Goal: Task Accomplishment & Management: Complete application form

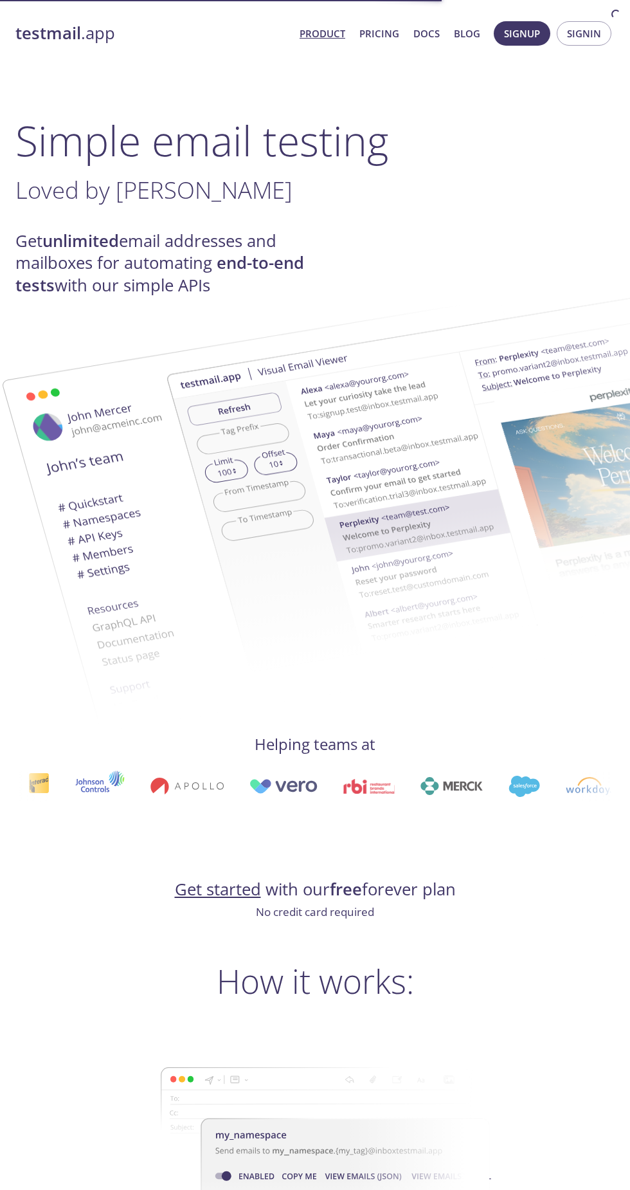
click at [528, 38] on span "Signup" at bounding box center [522, 33] width 36 height 17
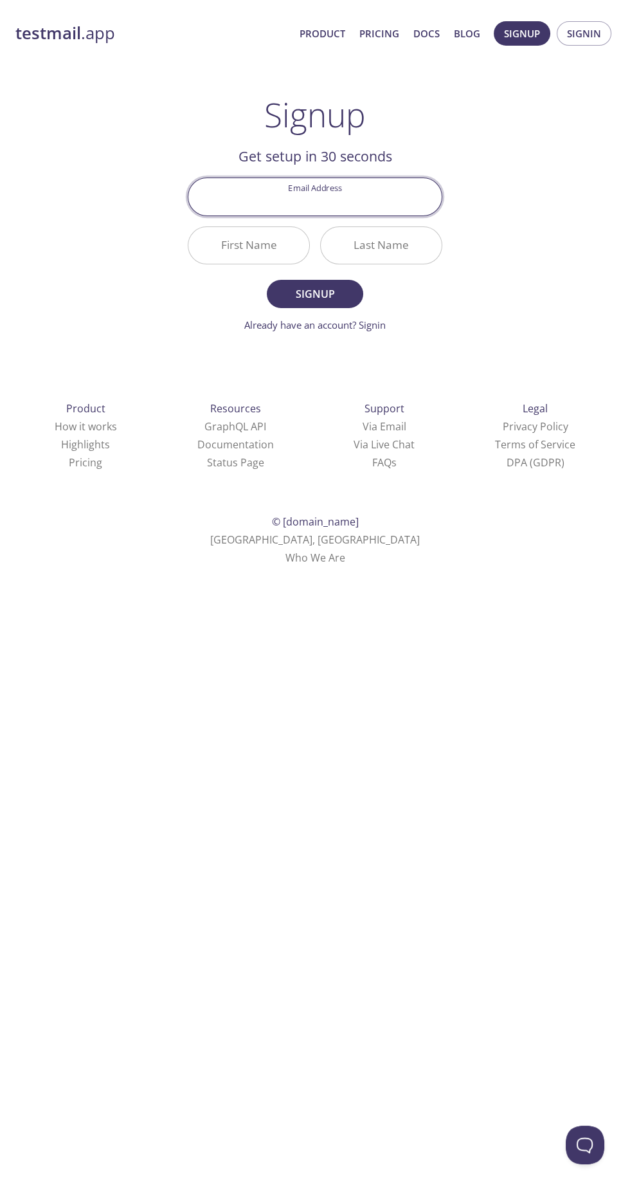
click at [589, 66] on div "testmail .app Product Pricing Docs Blog Signup Signin Signup Get setup in 30 se…" at bounding box center [315, 291] width 630 height 582
click at [571, 37] on span "Signin" at bounding box center [584, 33] width 34 height 17
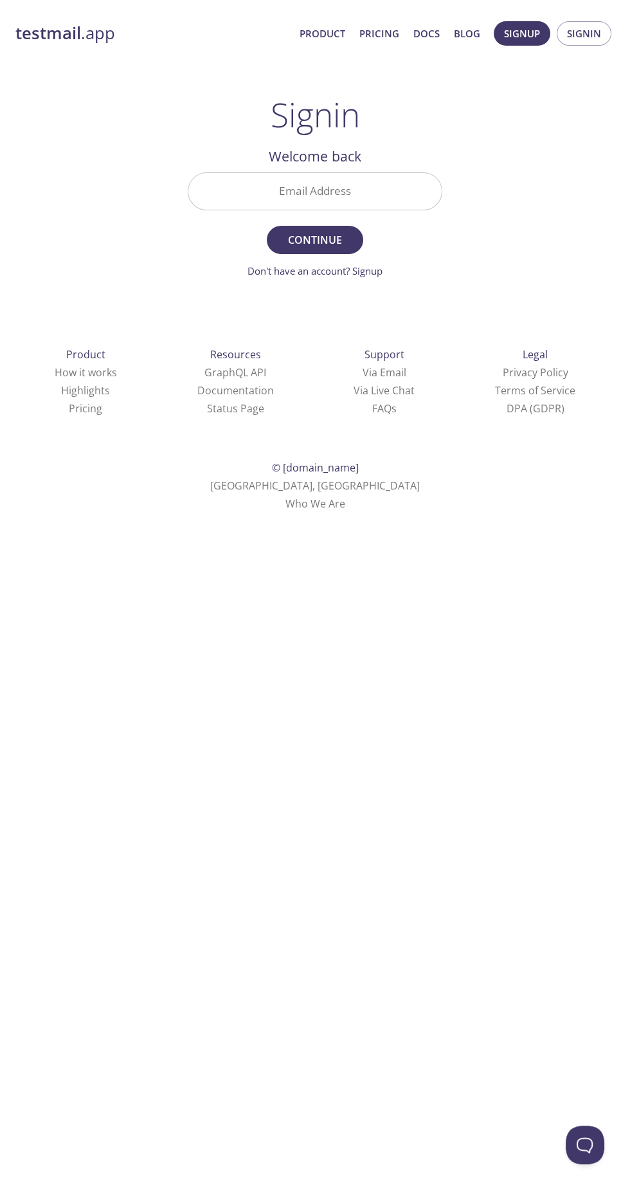
click at [394, 196] on input "Email Address" at bounding box center [314, 191] width 253 height 37
type input "saurabhsingh.student@dmce.ac.in"
click at [339, 242] on span "Continue" at bounding box center [315, 240] width 68 height 18
click at [506, 38] on span "Signup" at bounding box center [522, 33] width 36 height 17
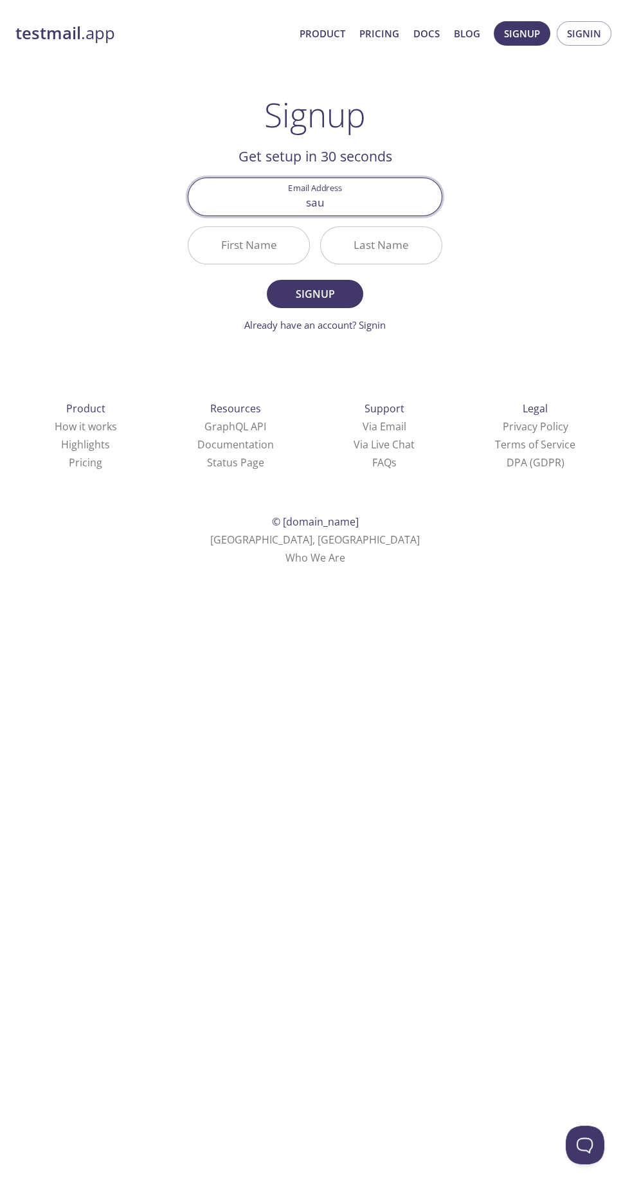
type input "saurabhsingh.student@dmce.ac.in"
click at [256, 243] on input "First Name" at bounding box center [248, 245] width 121 height 37
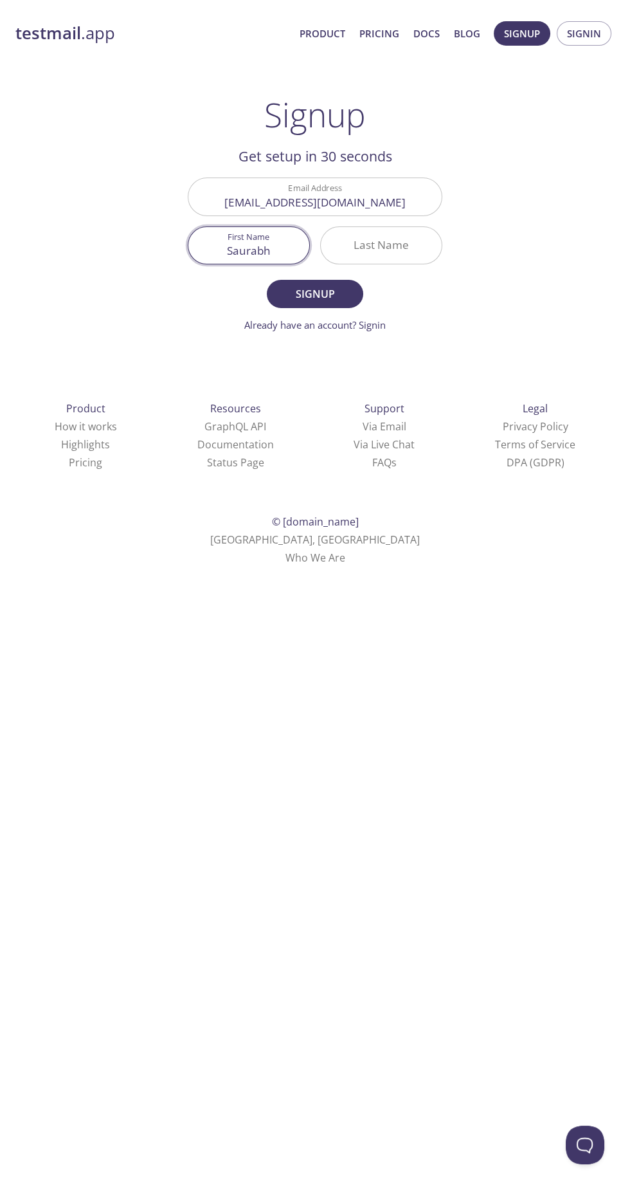
type input "Saurabh"
click at [379, 248] on input "Last Name" at bounding box center [381, 245] width 121 height 37
type input "Singh"
click at [325, 295] on span "Signup" at bounding box center [315, 294] width 68 height 18
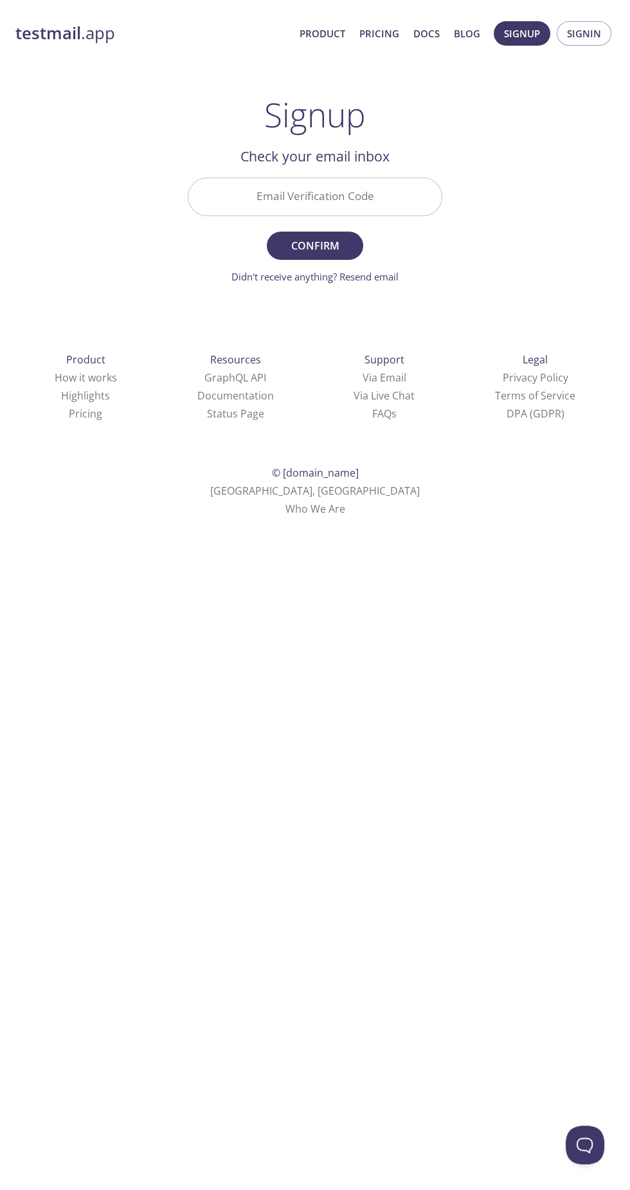
click at [367, 200] on input "Email Verification Code" at bounding box center [314, 196] width 253 height 37
type input "M3YWERP"
click at [335, 239] on span "Confirm" at bounding box center [315, 246] width 68 height 18
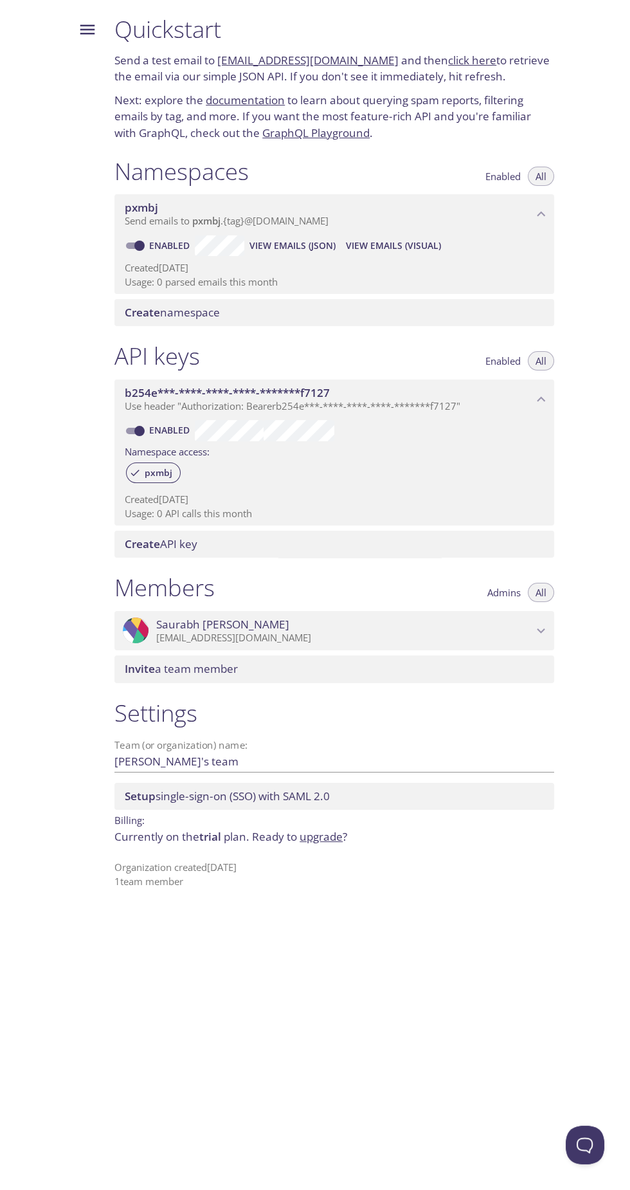
click at [87, 30] on icon "Menu" at bounding box center [87, 30] width 15 height 10
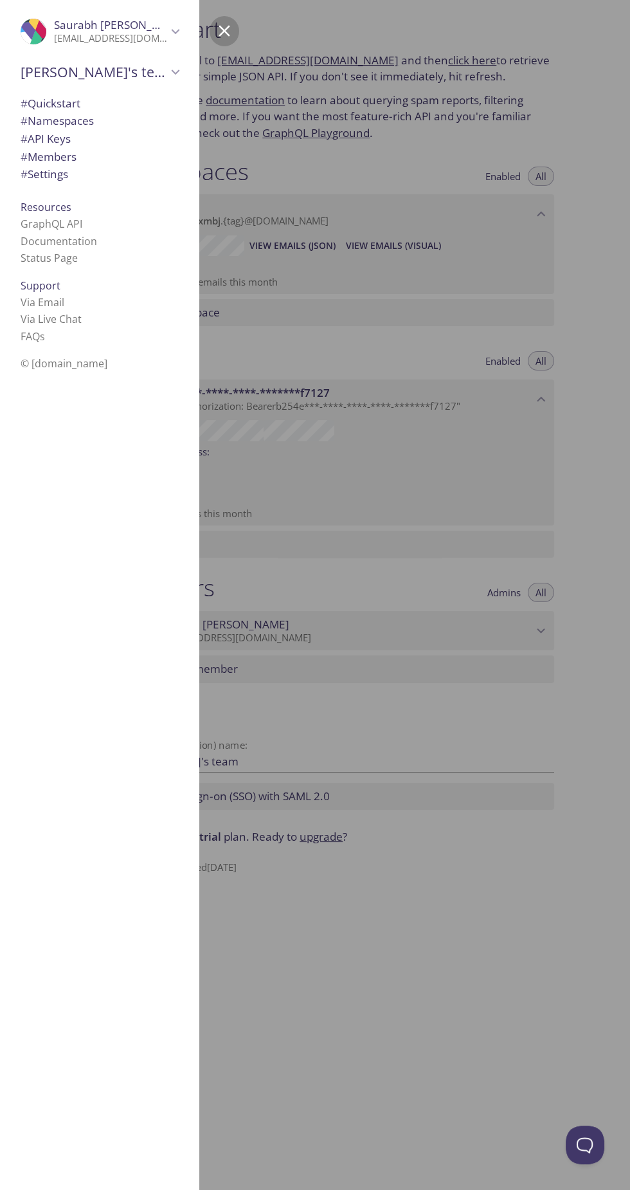
click at [107, 125] on span "# Namespaces" at bounding box center [100, 121] width 158 height 17
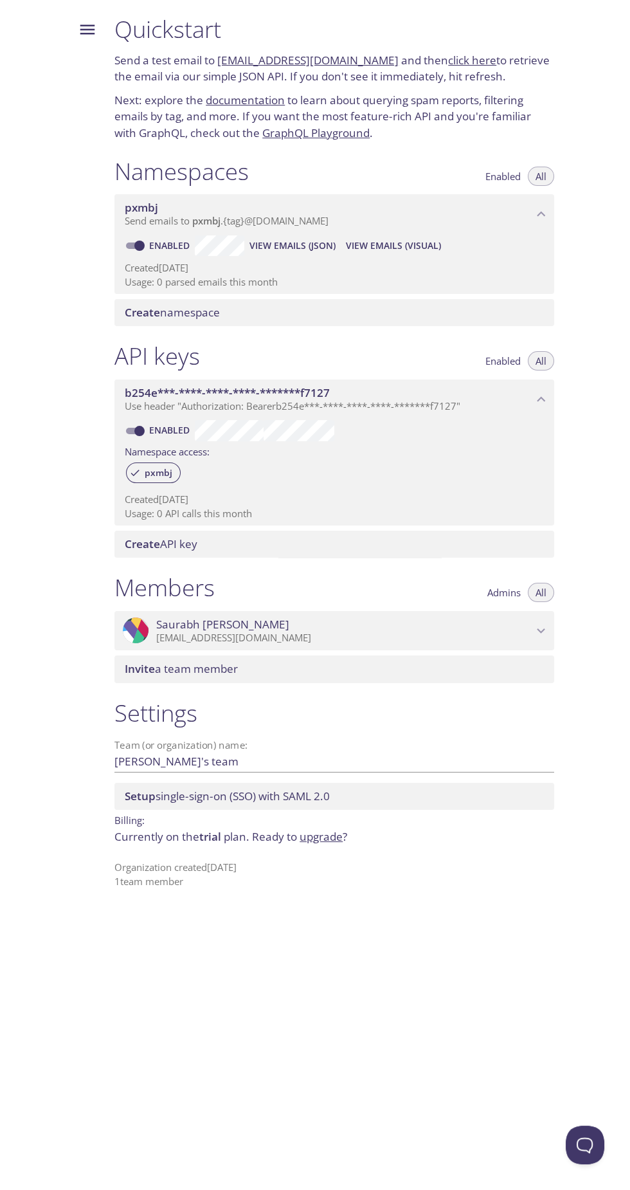
click at [417, 250] on span "View Emails (Visual)" at bounding box center [393, 245] width 95 height 15
click at [227, 828] on p "Currently on the trial plan. Ready to upgrade ?" at bounding box center [334, 836] width 440 height 17
click at [208, 829] on span "trial" at bounding box center [210, 836] width 22 height 15
click at [311, 857] on div "Quickstart Send a test email to pxmbj.test@inbox.testmail.app and then click he…" at bounding box center [337, 595] width 466 height 1190
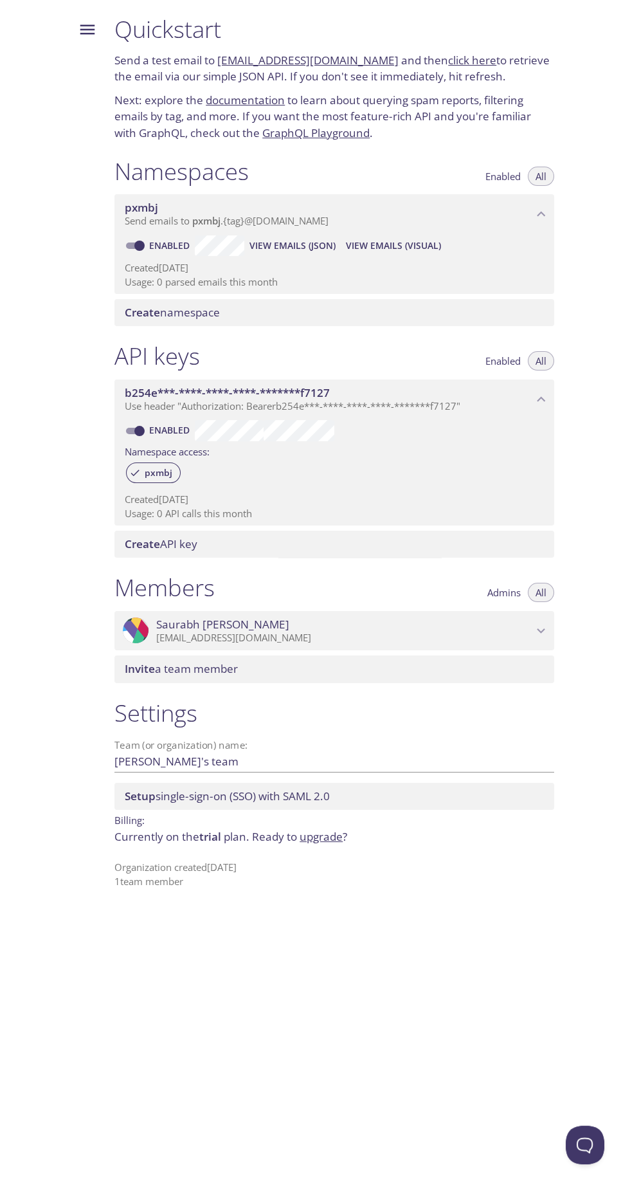
scroll to position [0, 0]
